Goal: Task Accomplishment & Management: Use online tool/utility

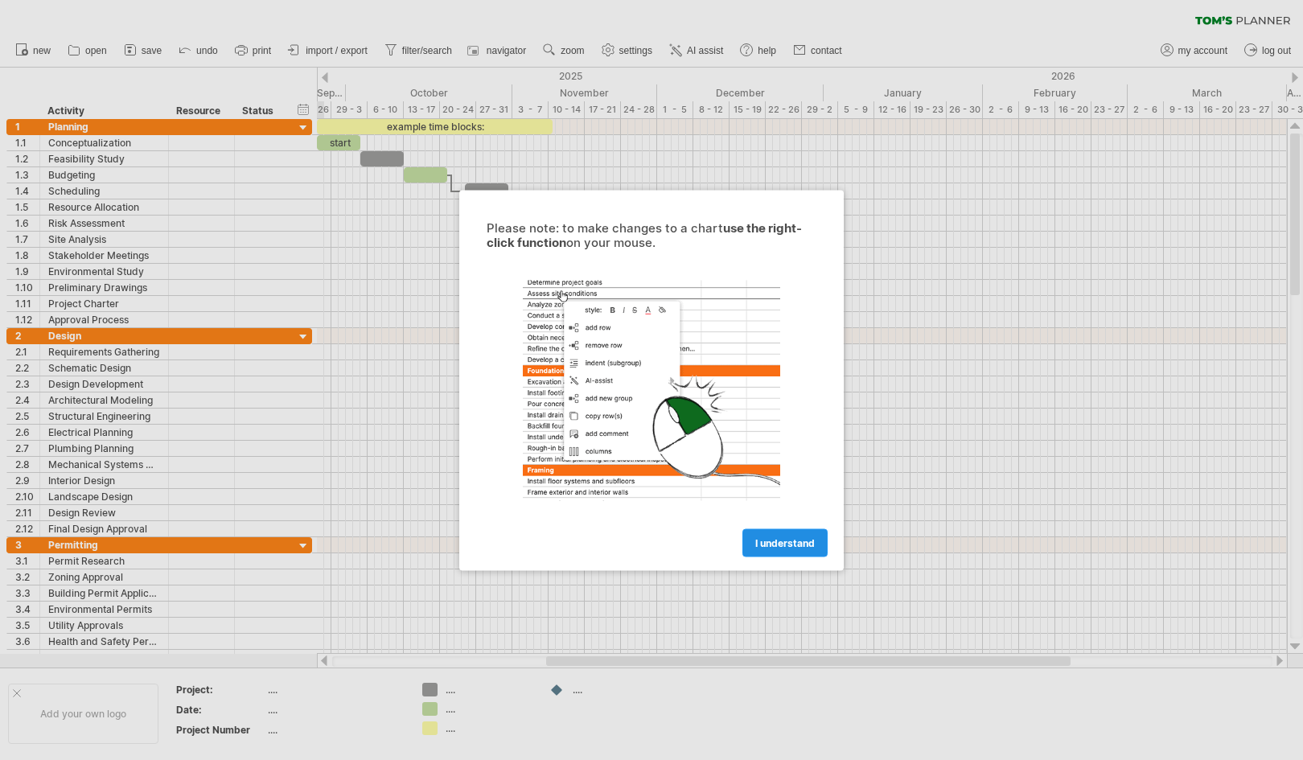
click at [801, 551] on link "I understand" at bounding box center [785, 543] width 85 height 28
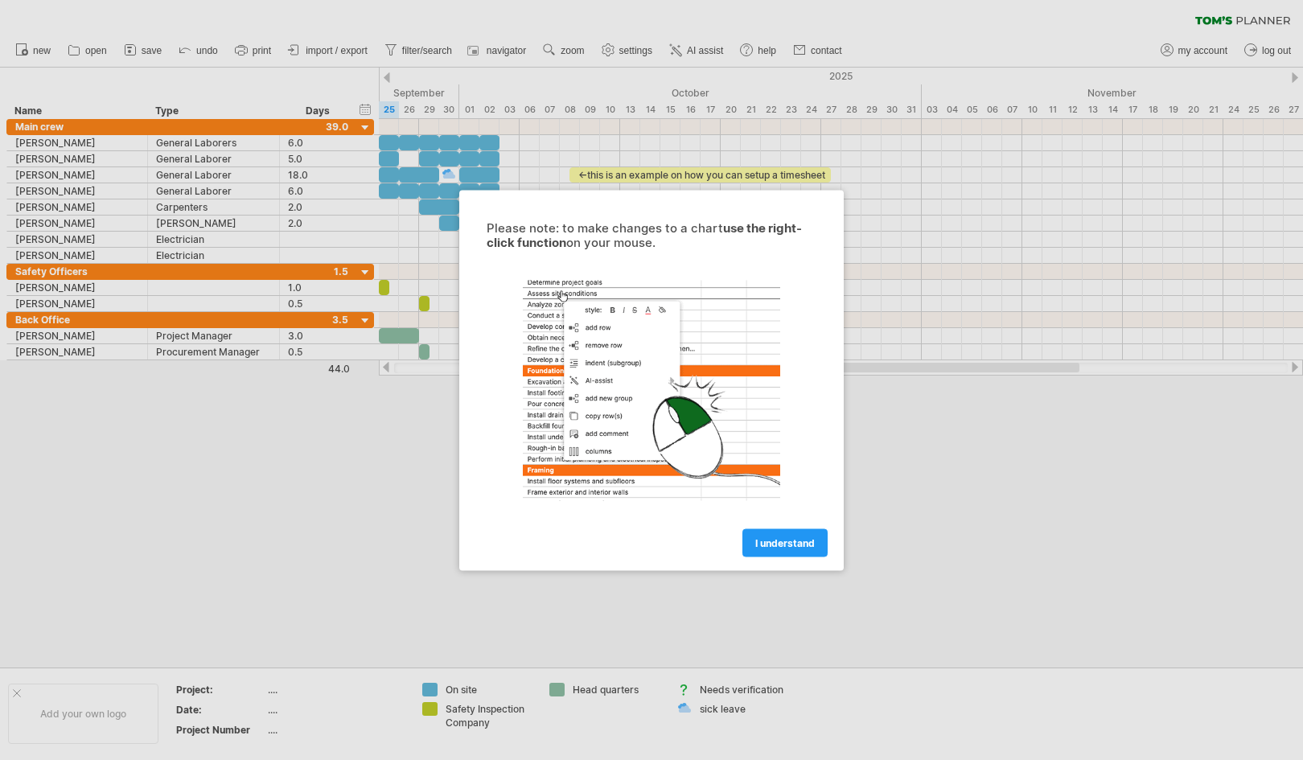
click at [70, 142] on div at bounding box center [651, 380] width 1303 height 760
click at [817, 548] on link "I understand" at bounding box center [785, 543] width 85 height 28
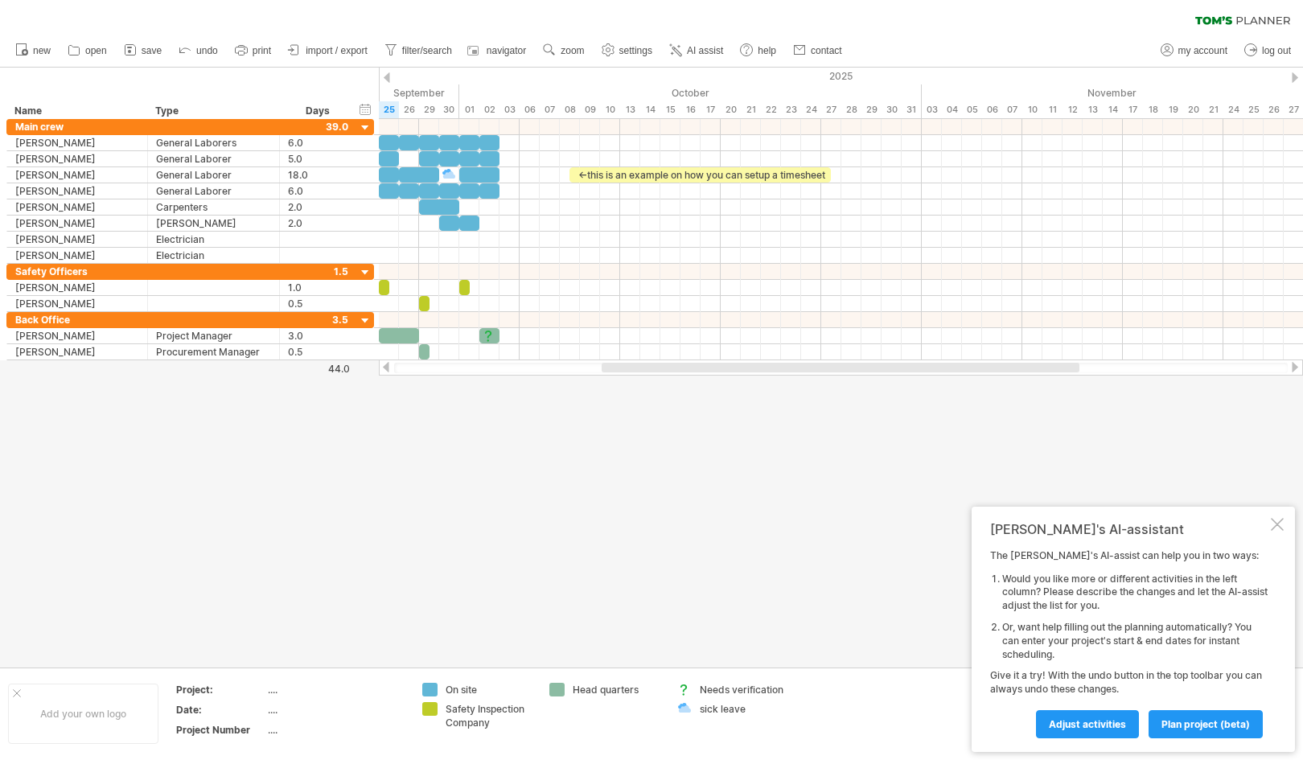
click at [1269, 525] on div "Tom's AI-assistant The Tom's AI-assist can help you in two ways: Would you like…" at bounding box center [1133, 629] width 323 height 245
click at [1278, 526] on div at bounding box center [1277, 524] width 13 height 13
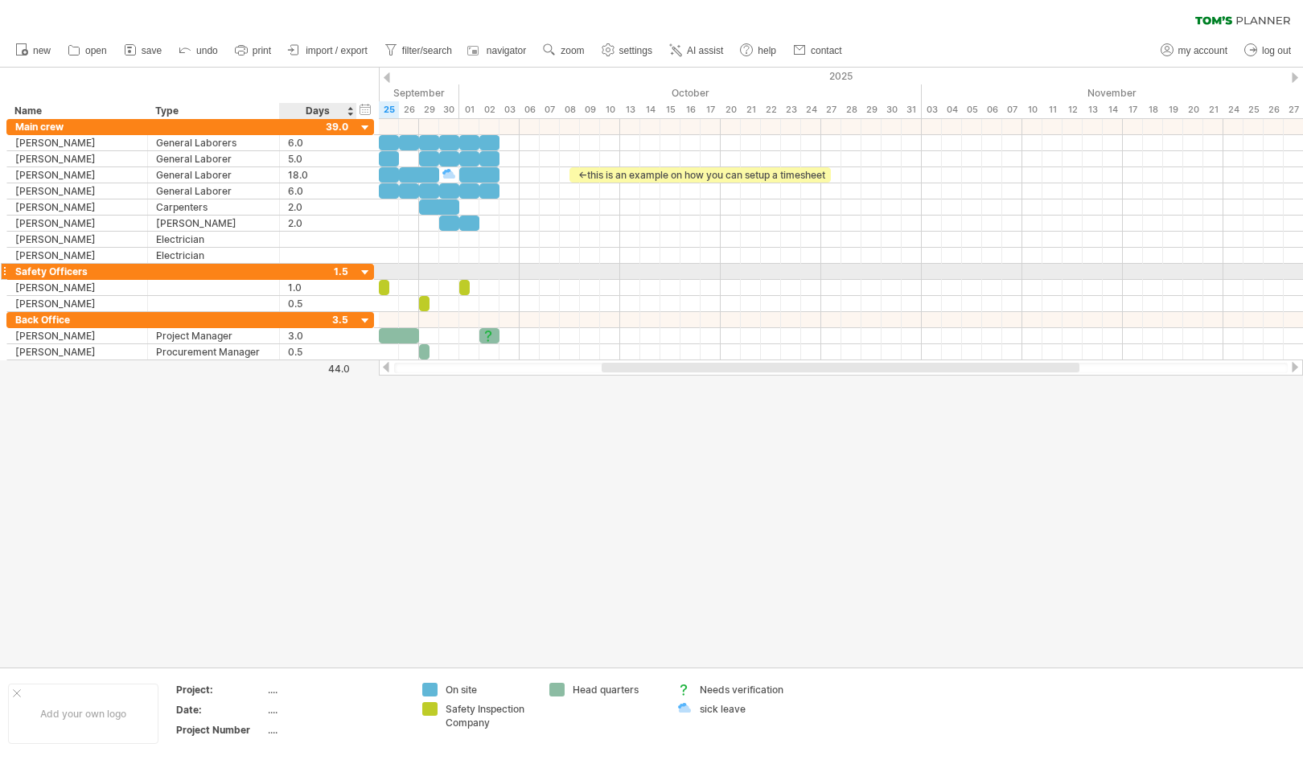
click at [363, 270] on div at bounding box center [365, 272] width 15 height 15
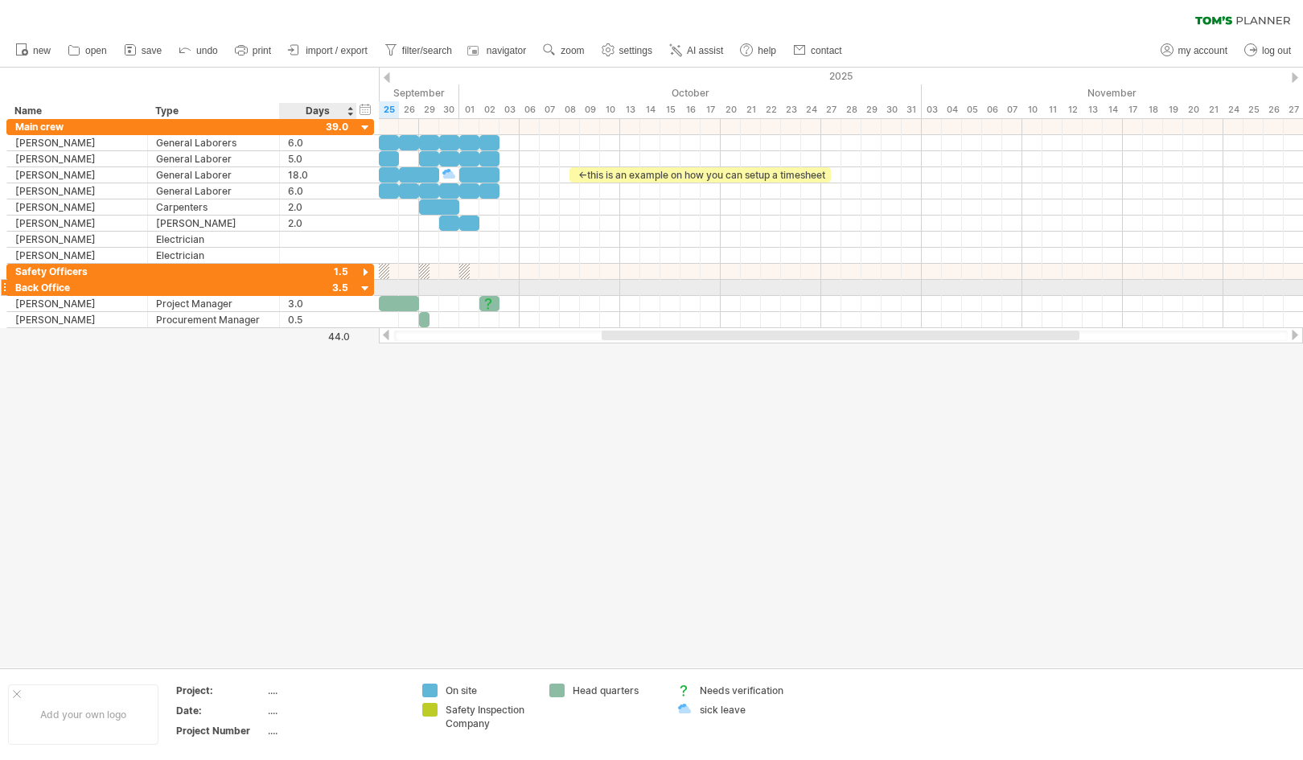
click at [363, 284] on div at bounding box center [365, 289] width 15 height 15
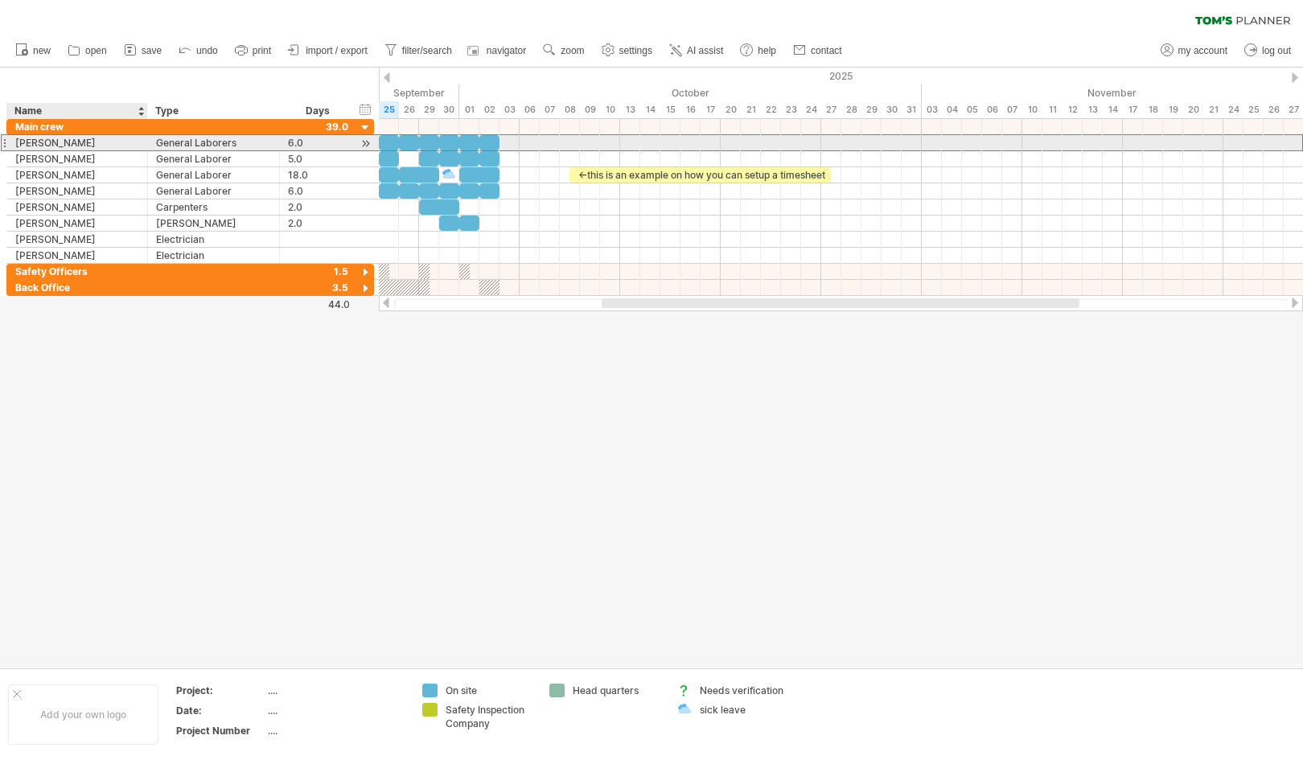
click at [75, 139] on div "John Anderson" at bounding box center [77, 142] width 124 height 15
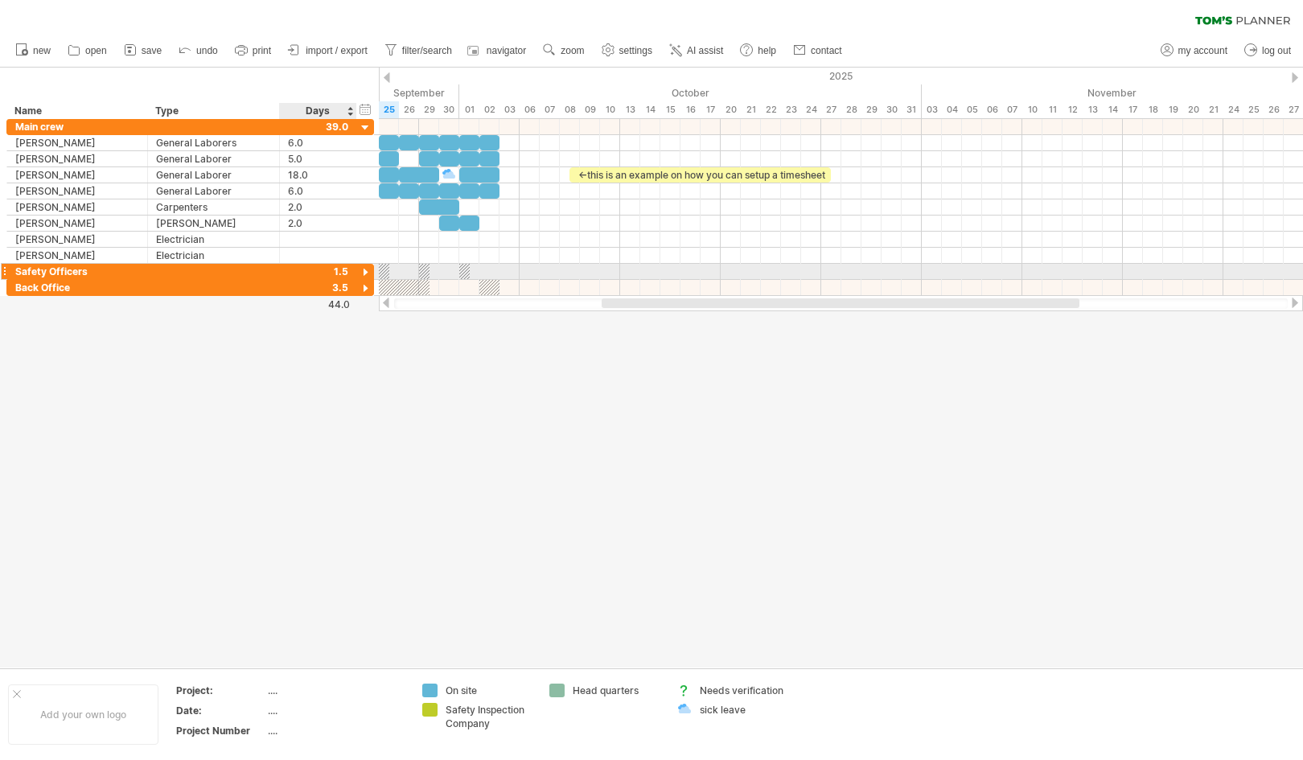
click at [367, 268] on div at bounding box center [365, 272] width 15 height 15
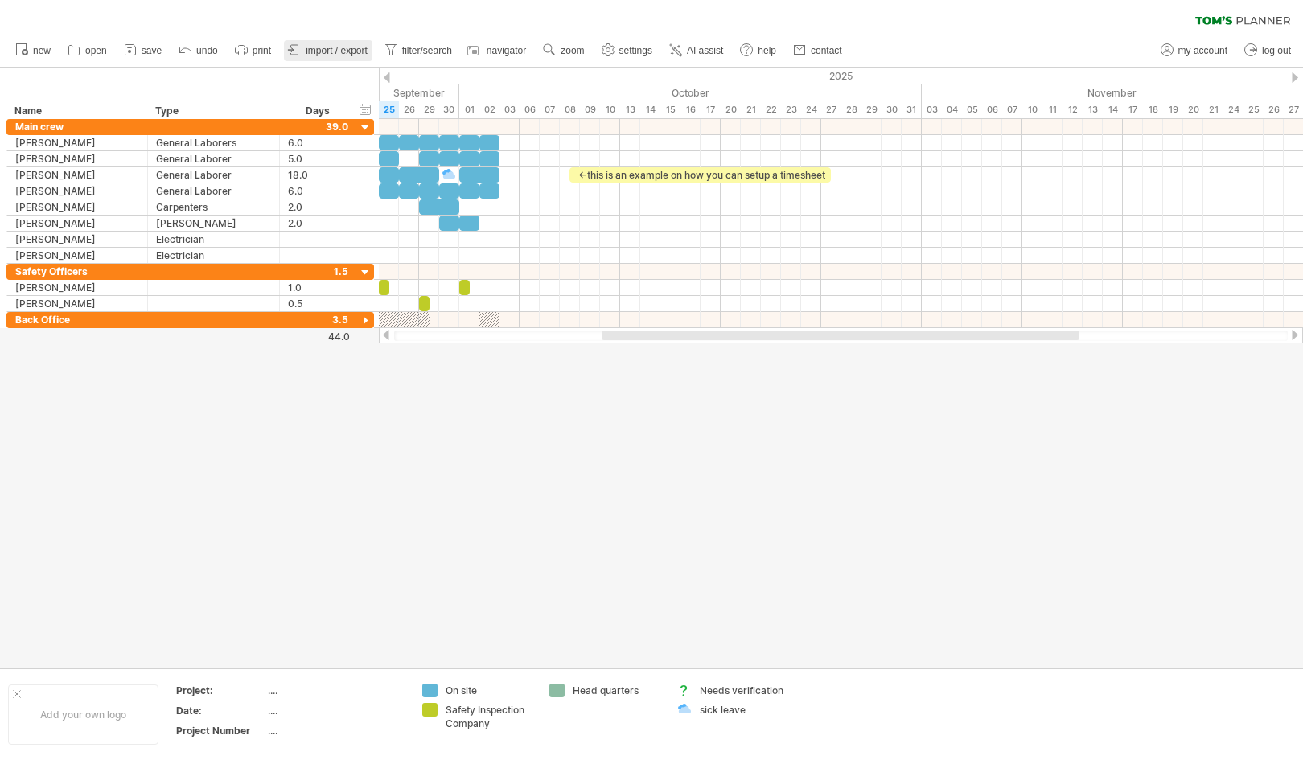
click at [319, 48] on span "import / export" at bounding box center [337, 50] width 62 height 11
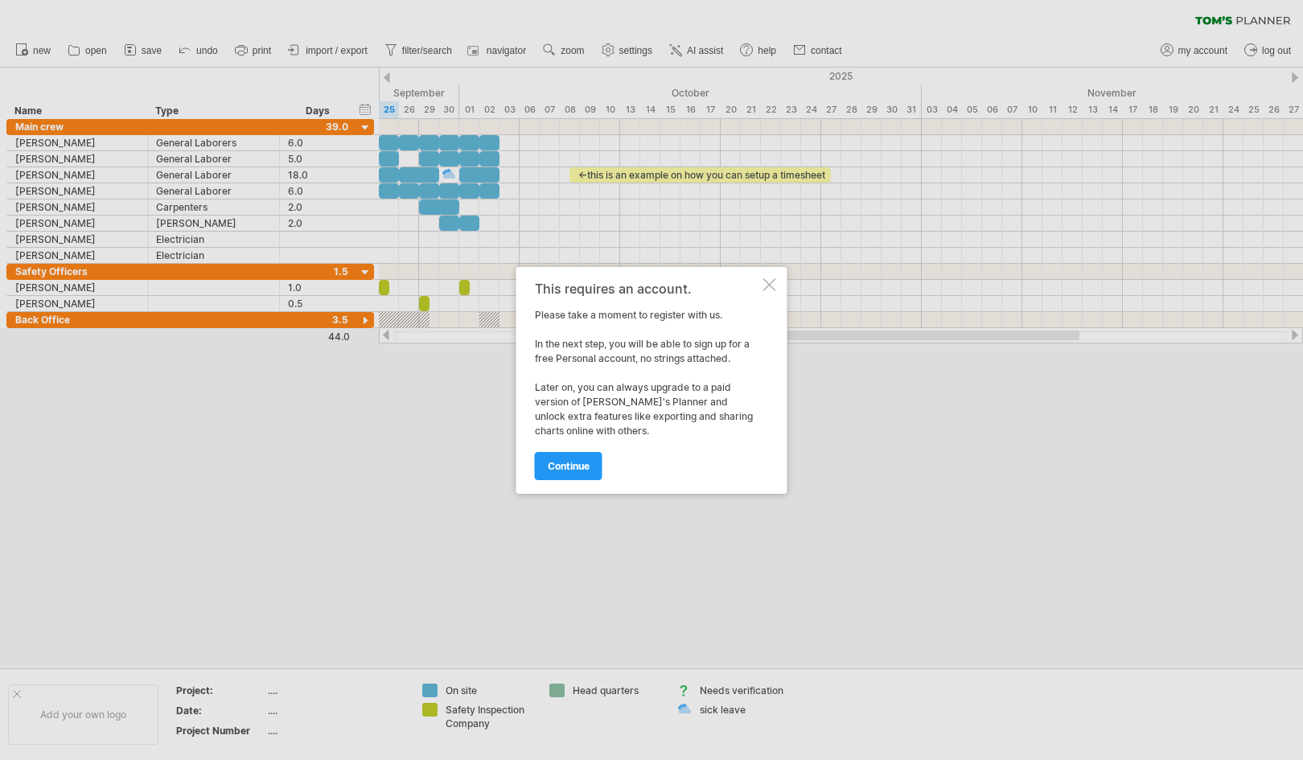
click at [761, 280] on div "This requires an account. Please take a moment to register with us. In the next…" at bounding box center [652, 380] width 271 height 227
click at [765, 282] on div at bounding box center [769, 284] width 13 height 13
